Goal: Find specific page/section: Find specific page/section

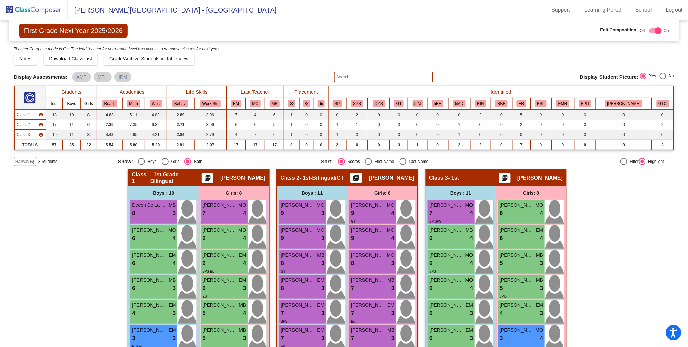
drag, startPoint x: 34, startPoint y: 7, endPoint x: 70, endPoint y: 16, distance: 36.8
click at [34, 7] on img at bounding box center [34, 10] width 68 height 20
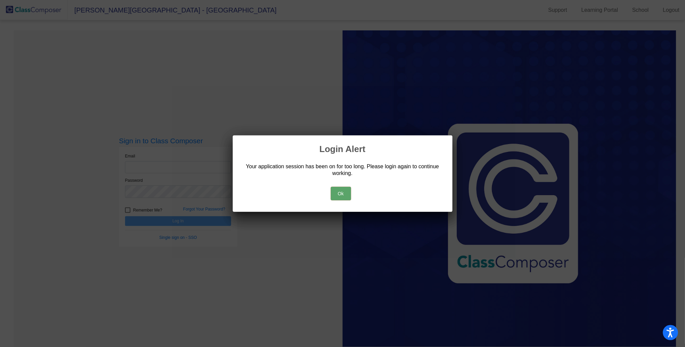
click at [341, 193] on button "Ok" at bounding box center [341, 194] width 20 height 14
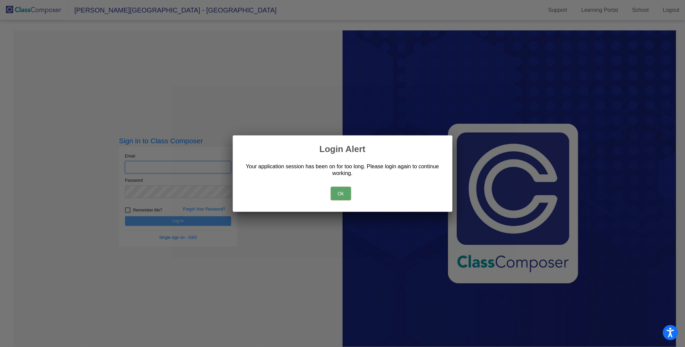
type input "[PERSON_NAME][EMAIL_ADDRESS][PERSON_NAME][DOMAIN_NAME]"
click at [338, 193] on button "Ok" at bounding box center [341, 194] width 20 height 14
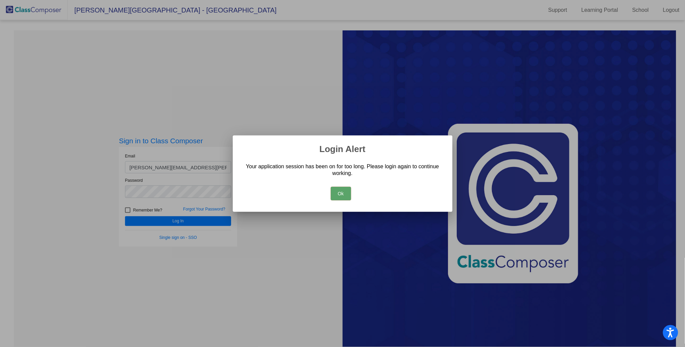
click at [337, 195] on button "Ok" at bounding box center [341, 194] width 20 height 14
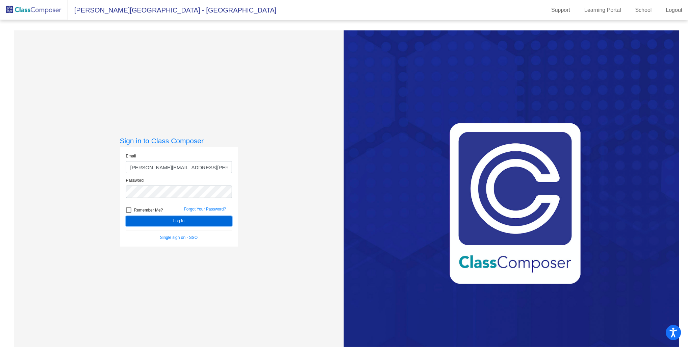
click at [220, 219] on button "Log In" at bounding box center [179, 221] width 106 height 10
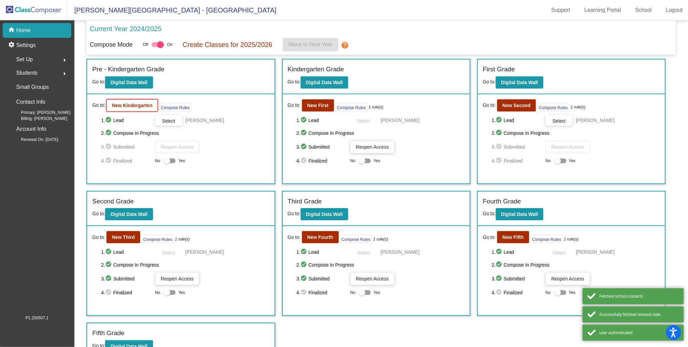
click at [136, 107] on b "New Kindergarten" at bounding box center [132, 105] width 41 height 5
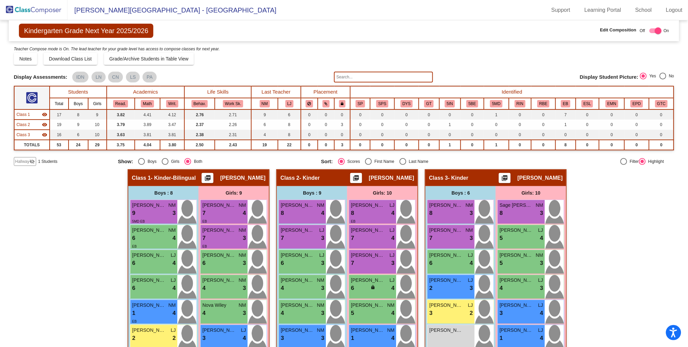
click at [44, 12] on img at bounding box center [34, 10] width 68 height 20
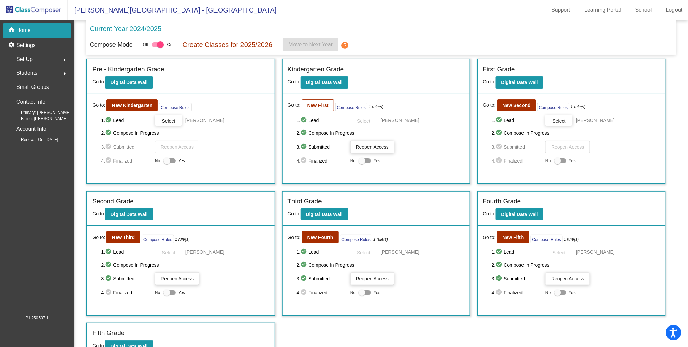
click at [330, 109] on div "Go to: New First Compose Rules 1 rule(s)" at bounding box center [336, 105] width 96 height 12
click at [316, 103] on b "New First" at bounding box center [317, 105] width 21 height 5
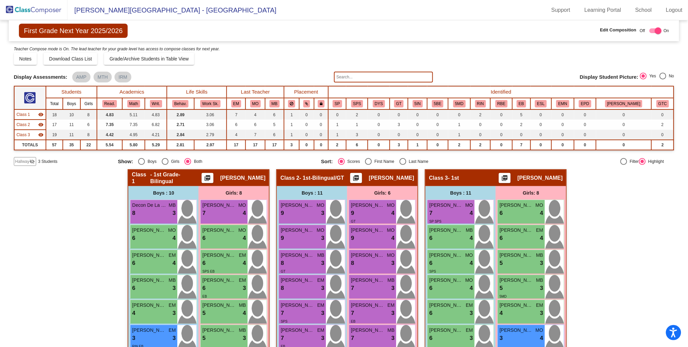
click at [34, 11] on img at bounding box center [34, 10] width 68 height 20
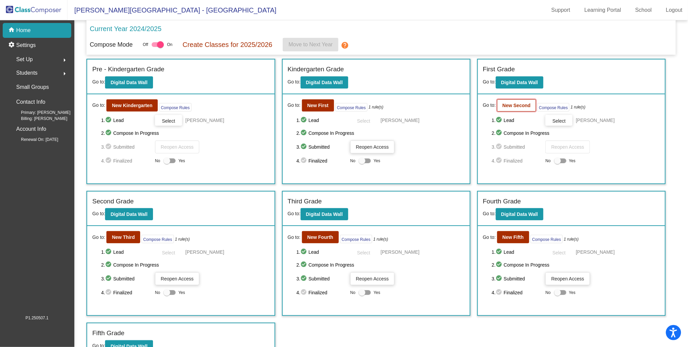
click at [513, 104] on b "New Second" at bounding box center [517, 105] width 28 height 5
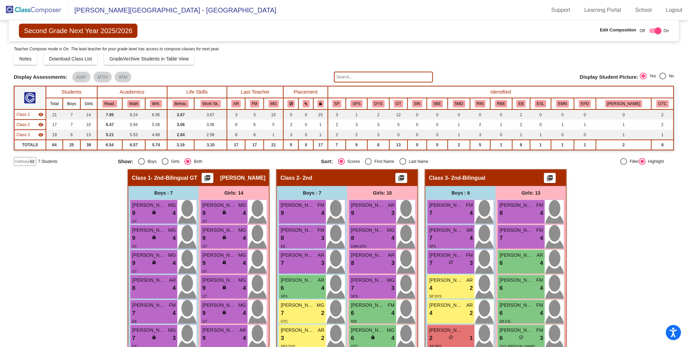
scroll to position [38, 0]
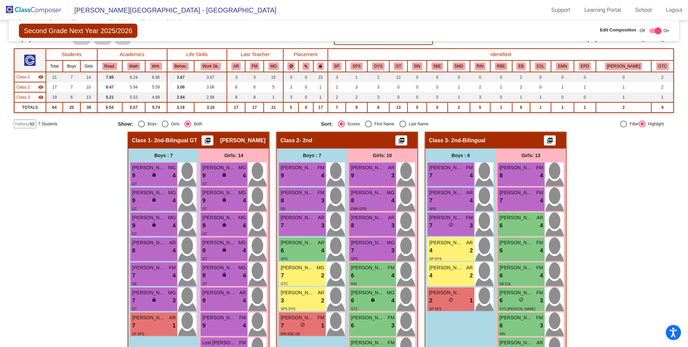
click at [36, 10] on img at bounding box center [34, 10] width 68 height 20
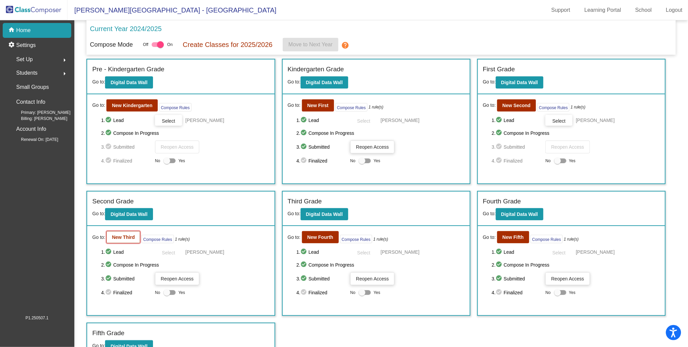
click at [123, 235] on b "New Third" at bounding box center [123, 236] width 23 height 5
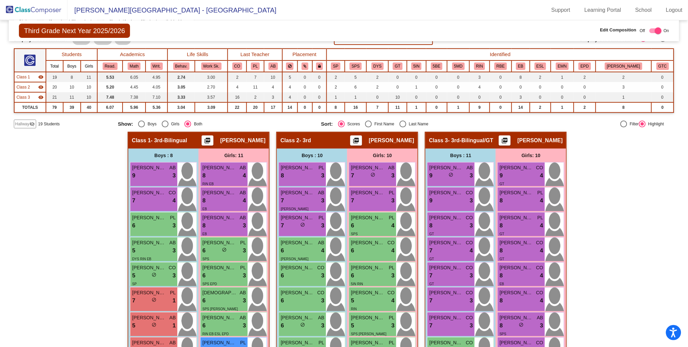
scroll to position [75, 0]
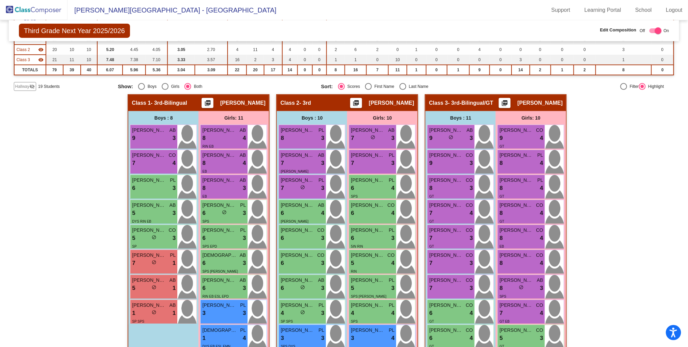
click at [44, 7] on img at bounding box center [34, 10] width 68 height 20
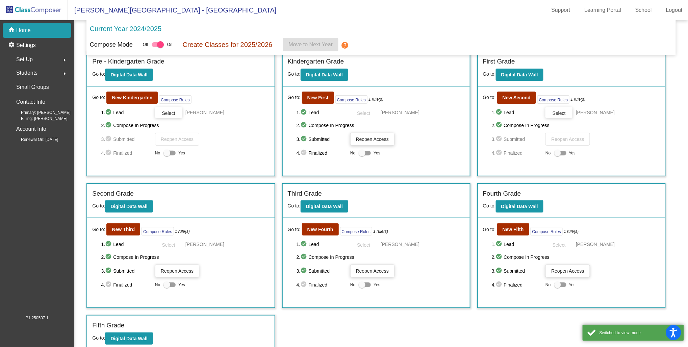
scroll to position [9, 0]
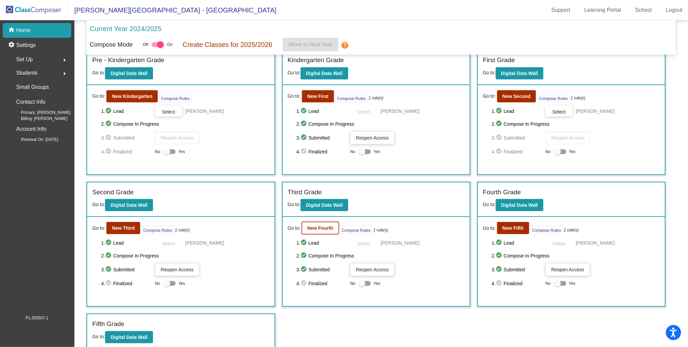
click at [320, 232] on button "New Fourth" at bounding box center [320, 228] width 37 height 12
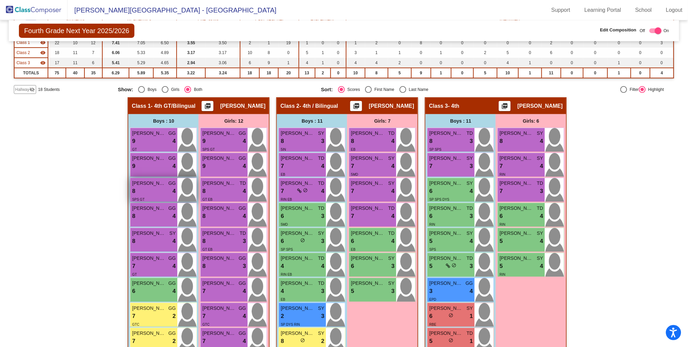
scroll to position [75, 0]
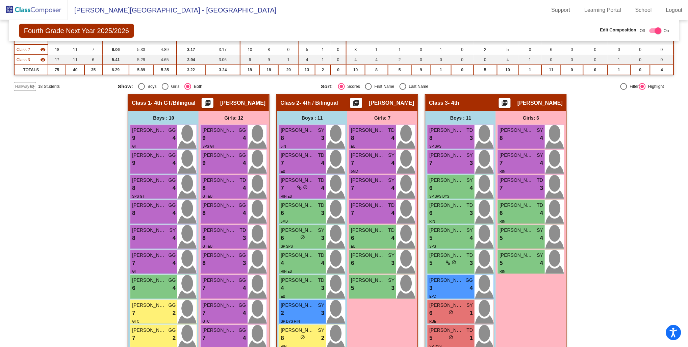
click at [45, 29] on span "Fourth Grade Next Year 2025/2026" at bounding box center [76, 31] width 115 height 14
click at [30, 11] on img at bounding box center [34, 10] width 68 height 20
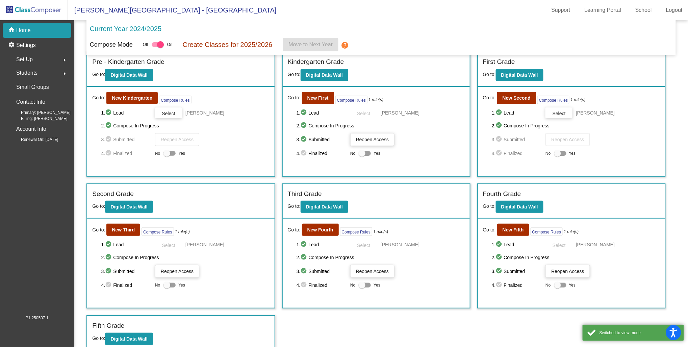
scroll to position [9, 0]
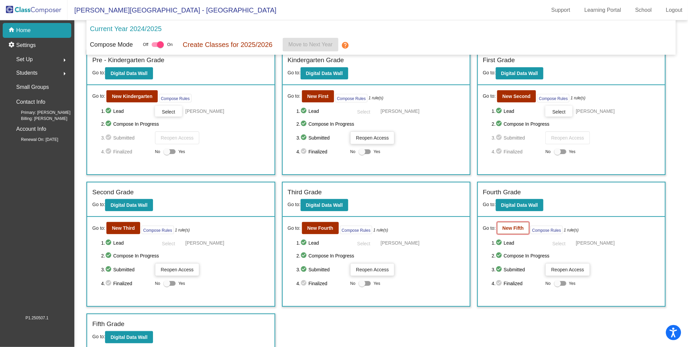
click at [509, 227] on b "New Fifth" at bounding box center [513, 227] width 21 height 5
